Goal: Task Accomplishment & Management: Use online tool/utility

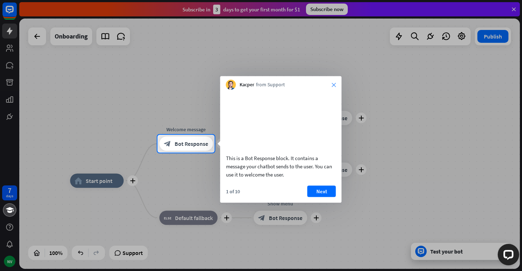
click at [332, 85] on icon "close" at bounding box center [333, 85] width 4 height 4
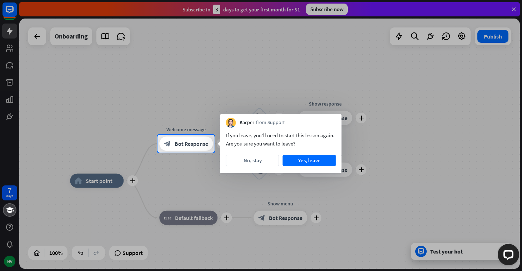
click at [119, 80] on div at bounding box center [261, 67] width 522 height 135
click at [257, 161] on button "No, stay" at bounding box center [252, 160] width 53 height 11
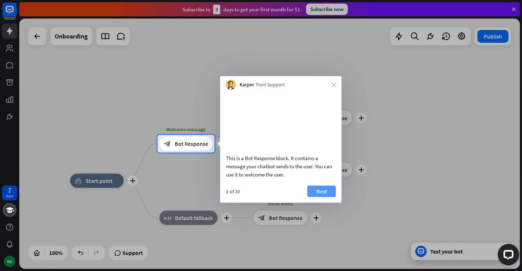
click at [316, 197] on button "Next" at bounding box center [321, 191] width 29 height 11
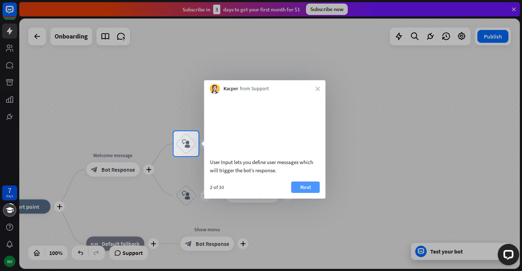
click at [306, 193] on button "Next" at bounding box center [305, 187] width 29 height 11
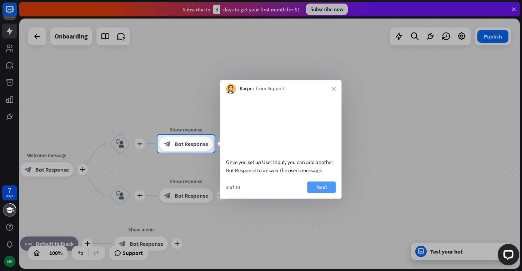
click at [328, 193] on button "Next" at bounding box center [321, 187] width 29 height 11
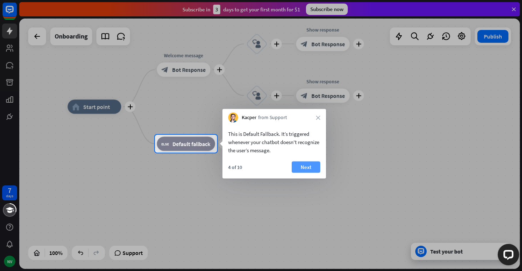
click at [303, 167] on button "Next" at bounding box center [305, 167] width 29 height 11
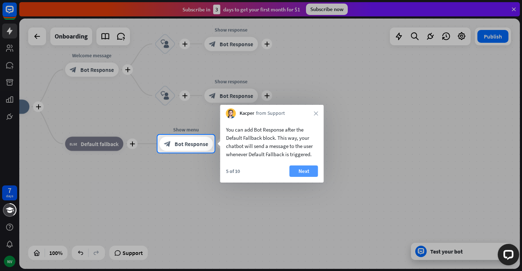
click at [311, 173] on button "Next" at bounding box center [303, 171] width 29 height 11
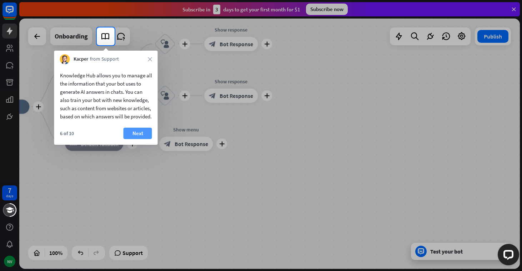
click at [140, 139] on button "Next" at bounding box center [137, 133] width 29 height 11
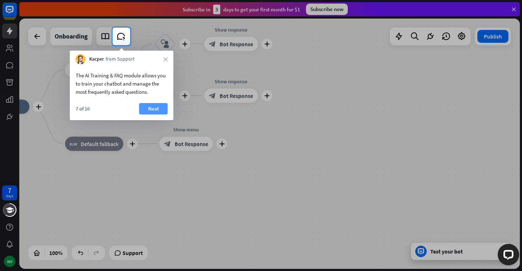
click at [155, 107] on button "Next" at bounding box center [153, 108] width 29 height 11
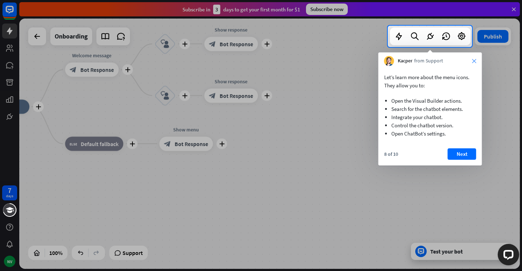
click at [474, 61] on icon "close" at bounding box center [474, 61] width 4 height 4
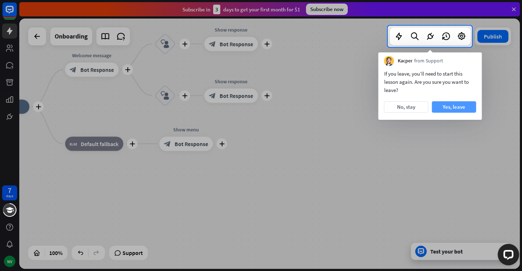
click at [450, 109] on button "Yes, leave" at bounding box center [454, 106] width 44 height 11
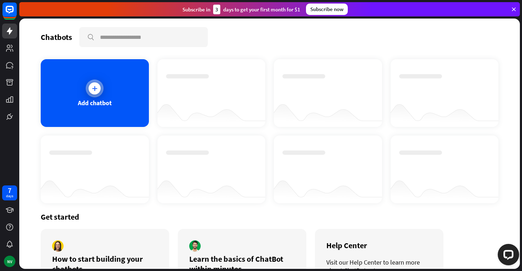
click at [66, 88] on div "Add chatbot" at bounding box center [95, 93] width 108 height 68
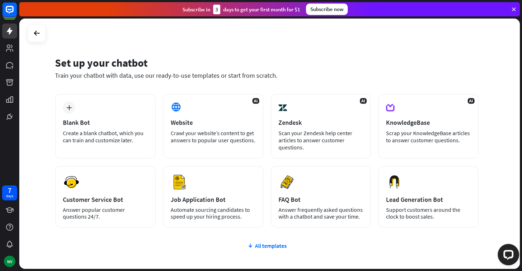
scroll to position [45, 0]
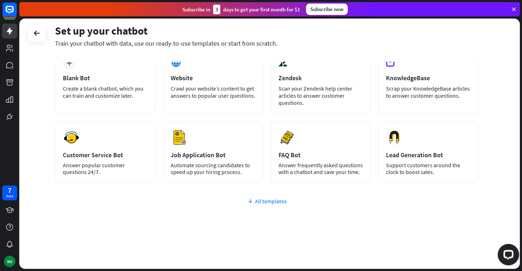
click at [265, 202] on div "All templates" at bounding box center [266, 201] width 423 height 7
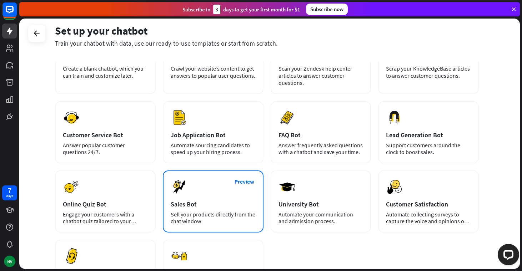
scroll to position [0, 0]
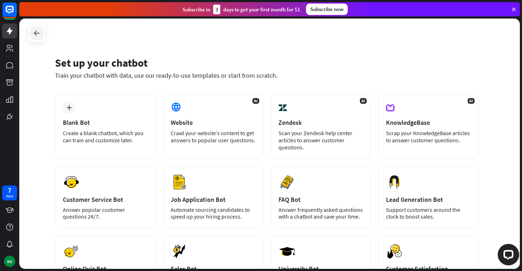
click at [36, 29] on icon at bounding box center [36, 33] width 9 height 9
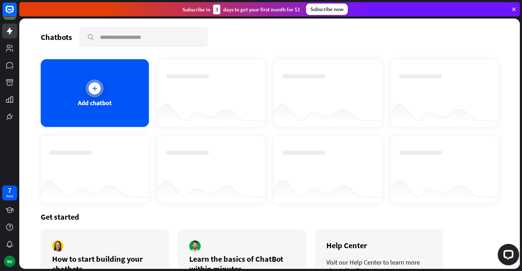
click at [102, 96] on div "Add chatbot" at bounding box center [95, 93] width 108 height 68
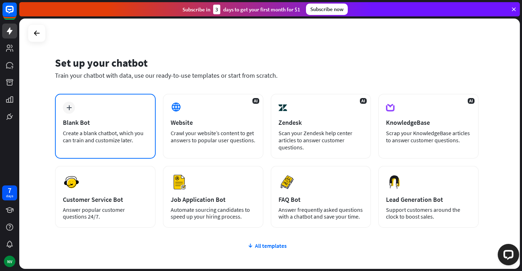
click at [97, 117] on div "plus Blank Bot Create a blank chatbot, which you can train and customize later." at bounding box center [105, 126] width 101 height 65
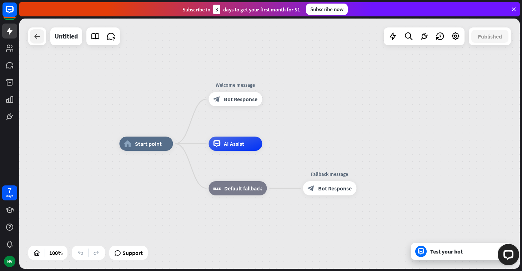
click at [36, 39] on icon at bounding box center [37, 36] width 9 height 9
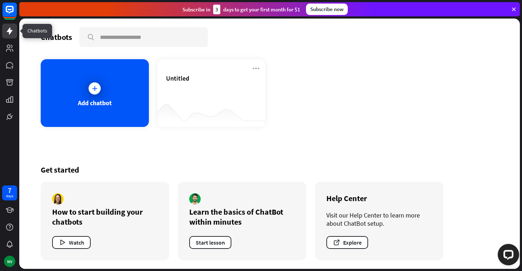
click at [8, 34] on icon at bounding box center [9, 31] width 9 height 9
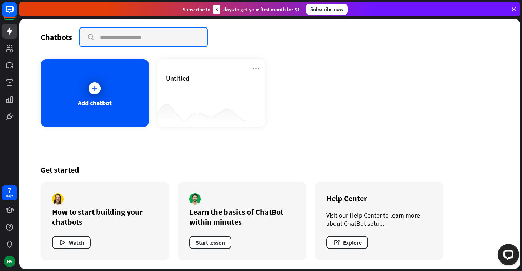
click at [141, 37] on input "text" at bounding box center [143, 37] width 127 height 19
type input "*"
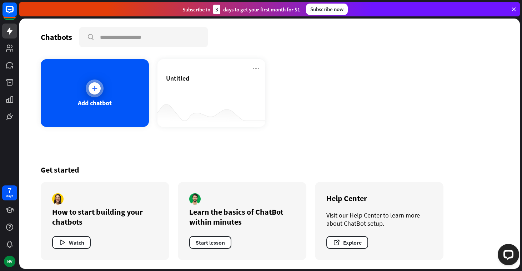
click at [72, 98] on div "Add chatbot" at bounding box center [95, 93] width 108 height 68
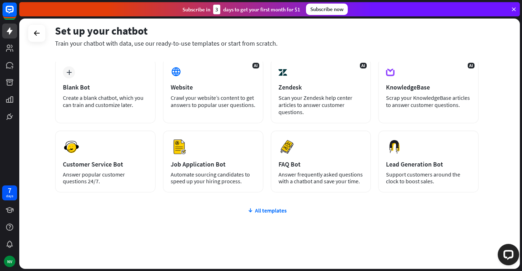
scroll to position [45, 0]
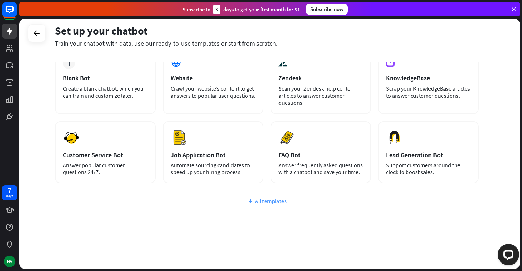
click at [269, 200] on div "All templates" at bounding box center [266, 201] width 423 height 7
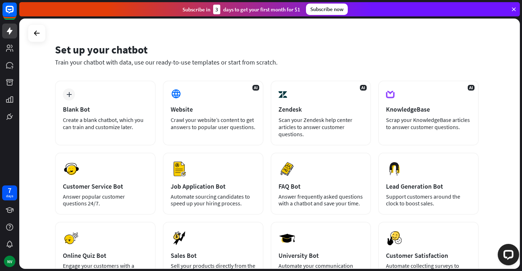
scroll to position [9, 0]
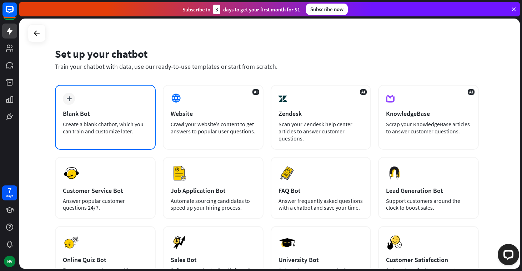
click at [107, 126] on div "Create a blank chatbot, which you can train and customize later." at bounding box center [105, 128] width 85 height 14
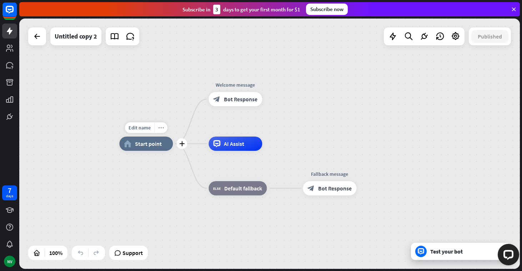
click at [159, 129] on icon "more_horiz" at bounding box center [161, 127] width 6 height 5
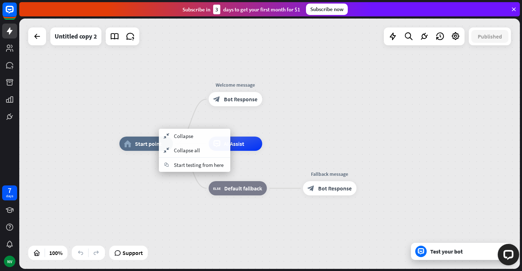
click at [132, 185] on div "home_2 Start point Welcome message block_bot_response Bot Response AI Assist bl…" at bounding box center [369, 269] width 500 height 250
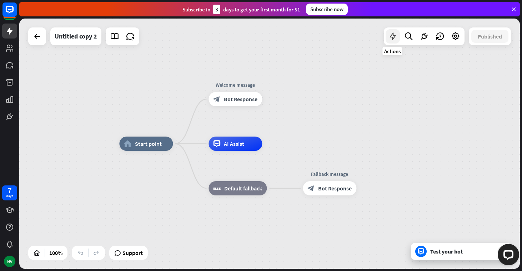
click at [396, 39] on icon at bounding box center [392, 36] width 9 height 9
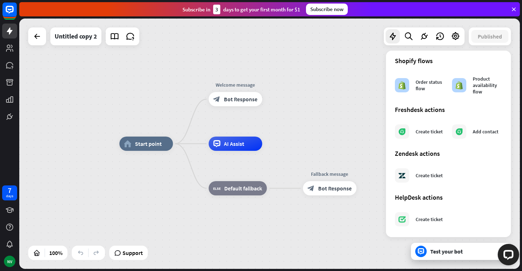
scroll to position [389, 0]
